Goal: Information Seeking & Learning: Learn about a topic

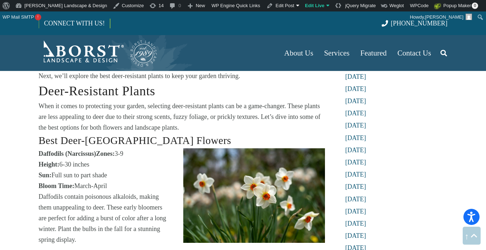
scroll to position [1052, 0]
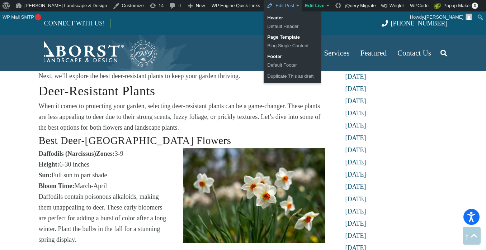
click at [263, 5] on link "Edit Post" at bounding box center [282, 5] width 39 height 11
